Goal: Information Seeking & Learning: Learn about a topic

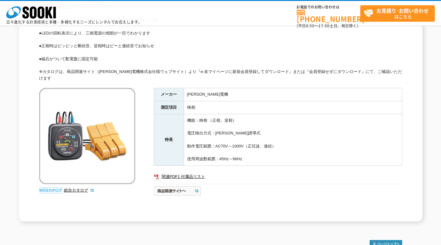
scroll to position [124, 0]
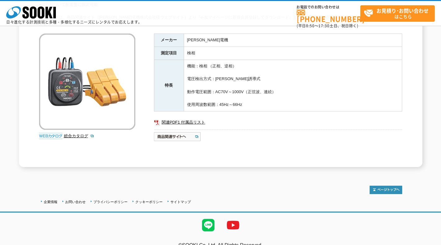
click at [235, 155] on div "メーカー 日置電機 測定項目 検相 特長 機能：検相 （正相、逆相） 電圧検出方式：静電誘導式 動作電圧範囲：AC70V～1000V（正弦波、連続） 使用周波…" at bounding box center [278, 100] width 248 height 133
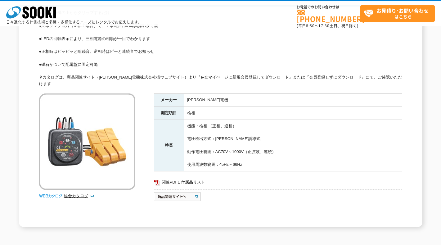
scroll to position [62, 0]
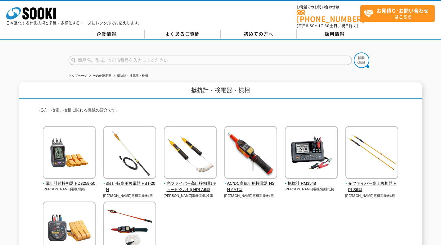
click at [221, 205] on div "電圧計付検相器 PD3259-50 [PERSON_NAME]電機/検相" at bounding box center [220, 206] width 363 height 160
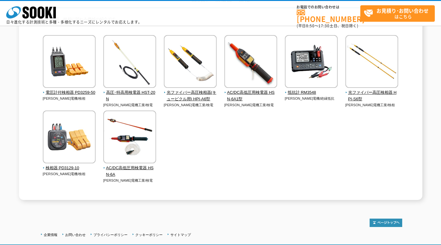
drag, startPoint x: 235, startPoint y: 181, endPoint x: 233, endPoint y: 177, distance: 4.7
click at [235, 180] on div "電圧計付検相器 PD3259-50 [PERSON_NAME]電機/検相" at bounding box center [220, 115] width 363 height 160
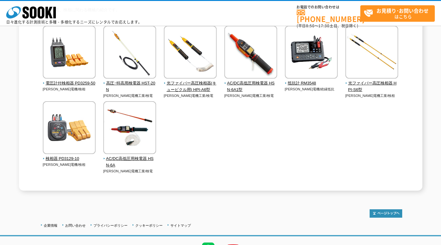
scroll to position [43, 0]
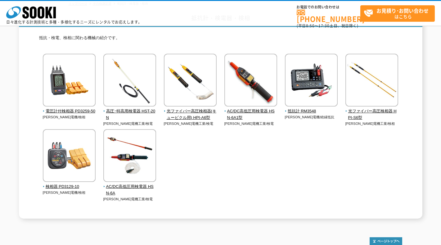
click at [230, 167] on div "電圧計付検相器 PD3259-50 [PERSON_NAME]電機/検相" at bounding box center [220, 134] width 363 height 160
click at [227, 167] on div "電圧計付検相器 PD3259-50 [PERSON_NAME]電機/検相" at bounding box center [220, 134] width 363 height 160
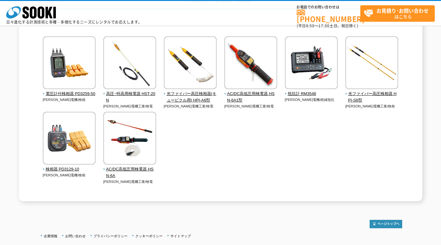
scroll to position [12, 0]
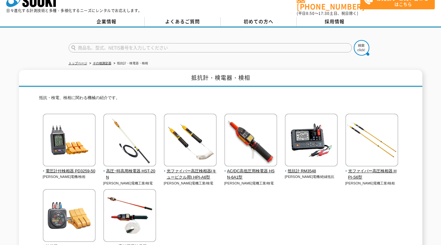
click at [372, 226] on div "電圧計付検相器 PD3259-50 [PERSON_NAME]電機/検相" at bounding box center [220, 194] width 363 height 160
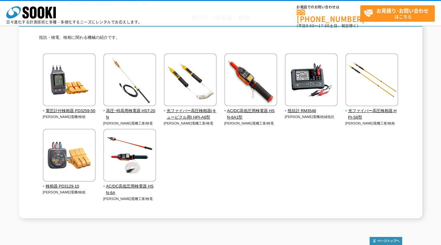
scroll to position [43, 0]
